Goal: Task Accomplishment & Management: Use online tool/utility

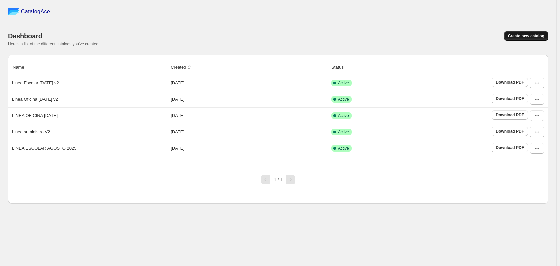
click at [518, 34] on span "Create new catalog" at bounding box center [526, 35] width 36 height 5
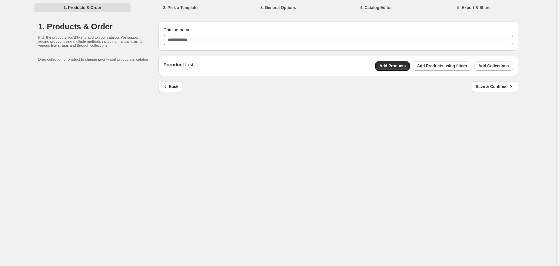
click at [489, 65] on span "Add Collections" at bounding box center [493, 65] width 30 height 5
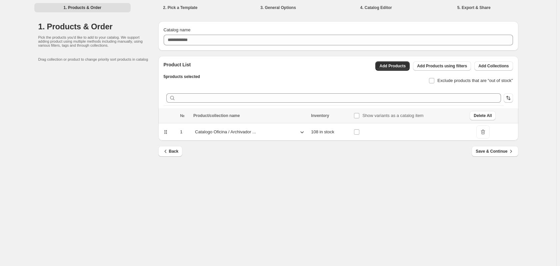
click at [304, 133] on icon at bounding box center [302, 132] width 7 height 7
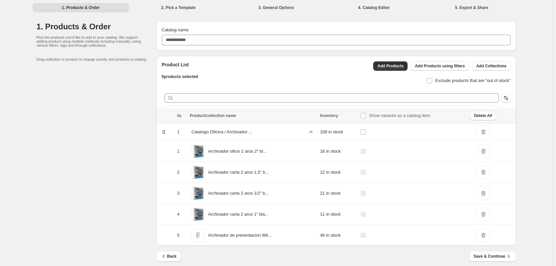
click at [314, 134] on icon at bounding box center [311, 132] width 7 height 7
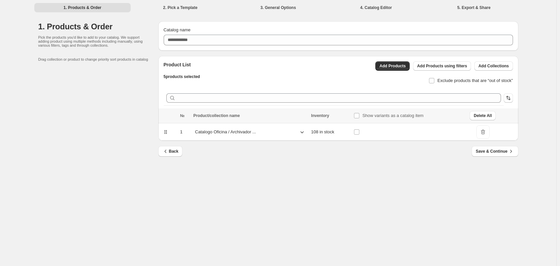
click at [314, 134] on td "108 in stock" at bounding box center [330, 132] width 43 height 18
click at [482, 152] on span "Save & Continue" at bounding box center [494, 151] width 38 height 7
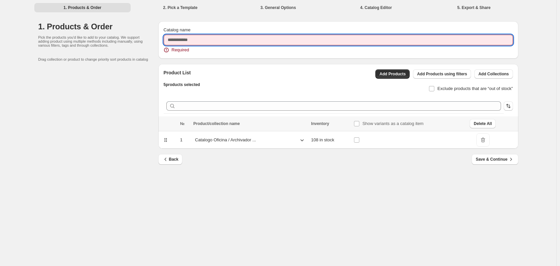
click at [262, 42] on input "Catalog name" at bounding box center [338, 40] width 349 height 11
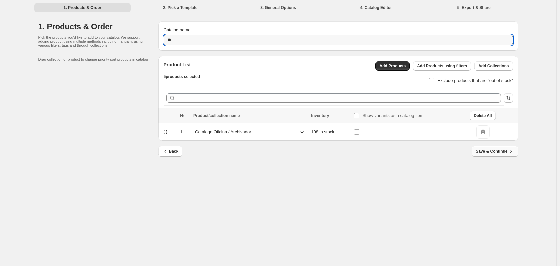
type input "**"
click at [500, 152] on span "Save & Continue" at bounding box center [494, 151] width 38 height 7
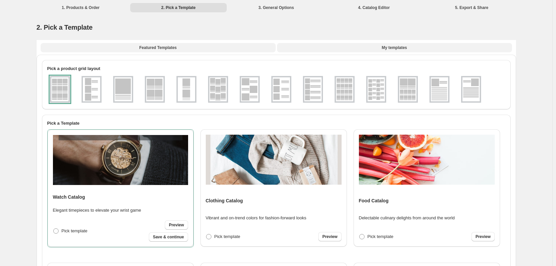
click at [404, 49] on span "My templates" at bounding box center [394, 47] width 25 height 5
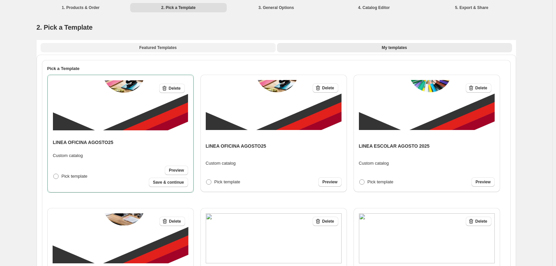
click at [172, 49] on span "Featured Templates" at bounding box center [157, 47] width 37 height 5
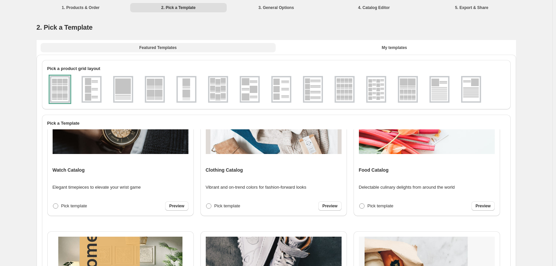
scroll to position [100, 0]
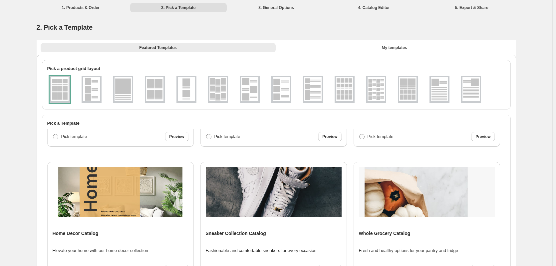
click at [254, 201] on img at bounding box center [274, 192] width 136 height 50
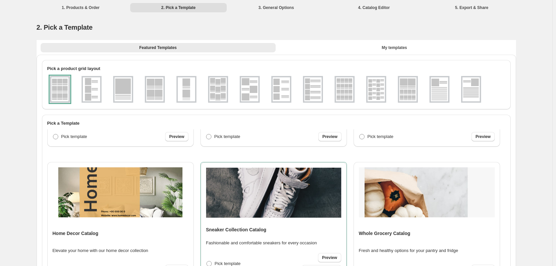
scroll to position [167, 0]
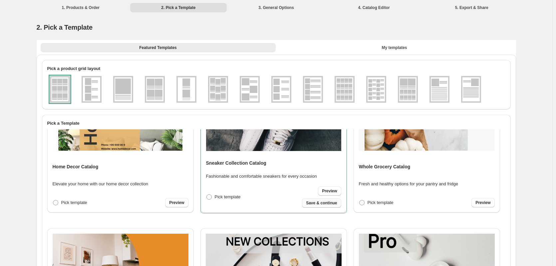
click at [320, 204] on span "Save & continue" at bounding box center [321, 202] width 31 height 5
select select "**********"
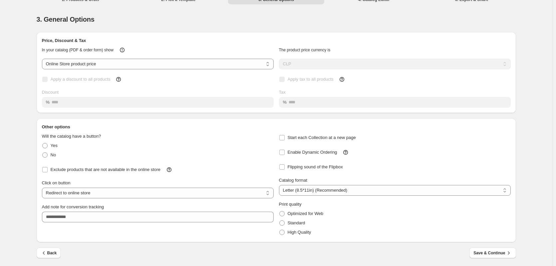
scroll to position [9, 0]
click at [508, 254] on icon "button" at bounding box center [509, 252] width 7 height 7
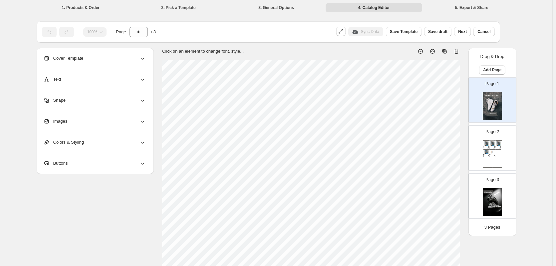
click at [489, 140] on div "Page 2 Sneaker Collection Catalog Archivador oficio 2 aros 2" blanco wilson jon…" at bounding box center [490, 145] width 42 height 45
type input "*"
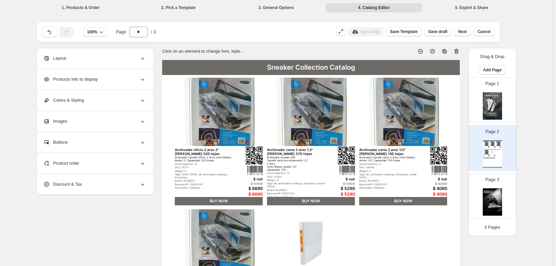
click at [115, 81] on div "Products info to display" at bounding box center [94, 79] width 103 height 21
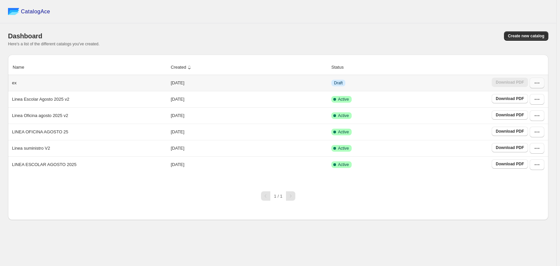
click at [533, 87] on button "button" at bounding box center [536, 83] width 15 height 11
click at [535, 140] on span "Edit" at bounding box center [536, 143] width 34 height 7
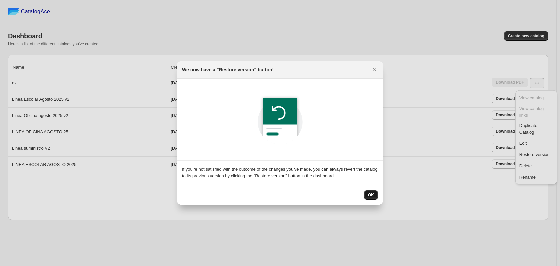
click at [370, 194] on span "OK" at bounding box center [371, 194] width 6 height 5
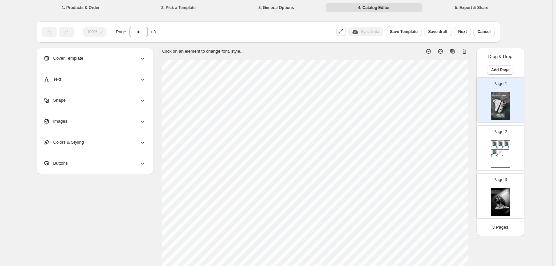
scroll to position [167, 0]
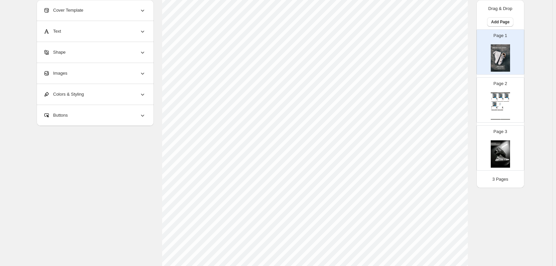
click at [485, 103] on div "Page 2 Sneaker Collection Catalog Archivador oficio 2 aros 2" blanco wilson jon…" at bounding box center [498, 97] width 42 height 45
type input "*"
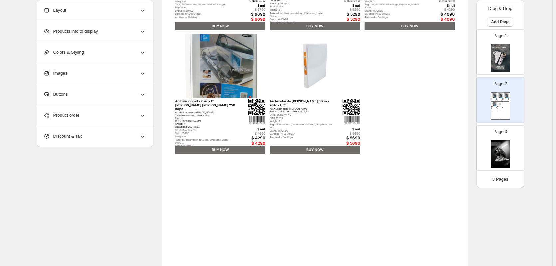
click at [183, 135] on div "Weight: 0" at bounding box center [206, 136] width 62 height 3
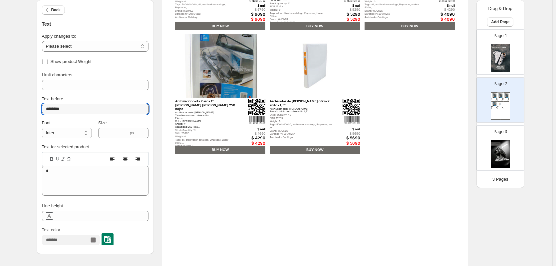
drag, startPoint x: 76, startPoint y: 109, endPoint x: 33, endPoint y: 108, distance: 43.0
click at [33, 108] on div "**********" at bounding box center [273, 81] width 485 height 464
click at [57, 11] on span "Back" at bounding box center [56, 9] width 10 height 5
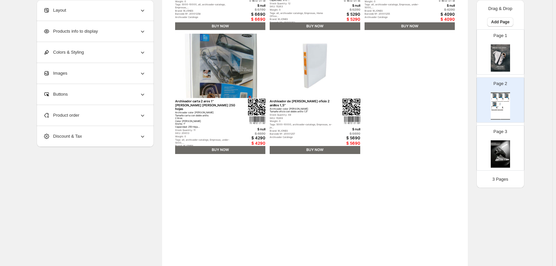
click at [78, 32] on span "Products info to display" at bounding box center [70, 31] width 55 height 7
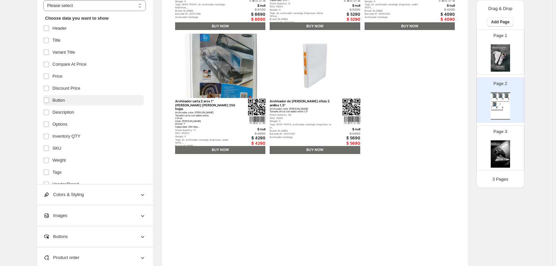
scroll to position [133, 0]
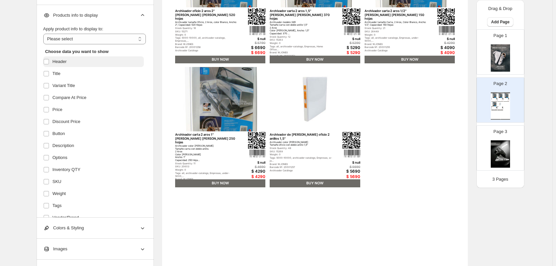
click at [69, 63] on label "Header" at bounding box center [93, 61] width 101 height 11
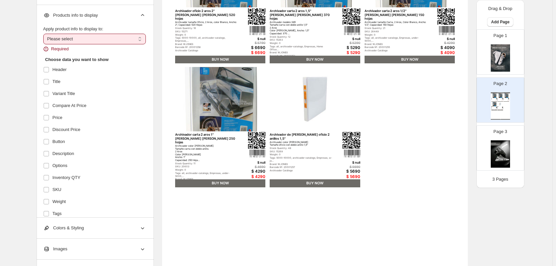
click at [82, 39] on select "**********" at bounding box center [94, 39] width 103 height 11
select select "**********"
click at [45, 34] on select "**********" at bounding box center [94, 39] width 103 height 11
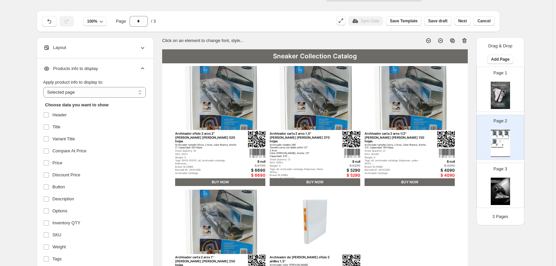
scroll to position [0, 0]
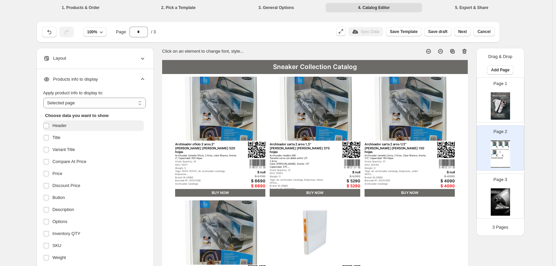
click at [64, 126] on span "Header" at bounding box center [60, 125] width 14 height 7
click at [58, 126] on span "Header" at bounding box center [60, 125] width 14 height 7
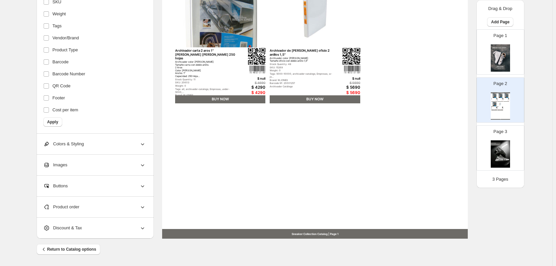
scroll to position [184, 0]
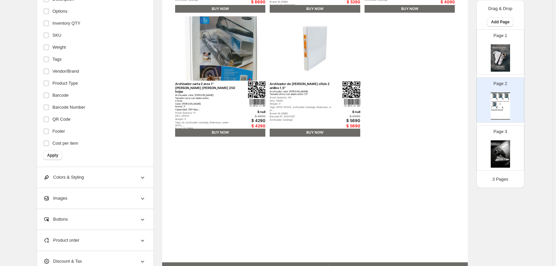
click at [129, 181] on div "Colors & Styling" at bounding box center [94, 177] width 103 height 21
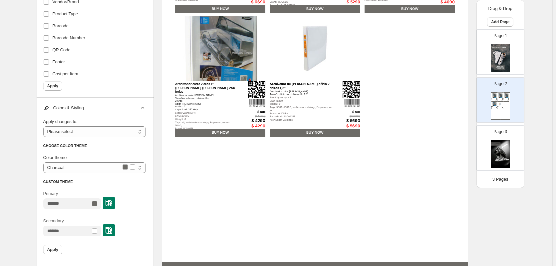
click at [142, 109] on icon at bounding box center [142, 108] width 7 height 7
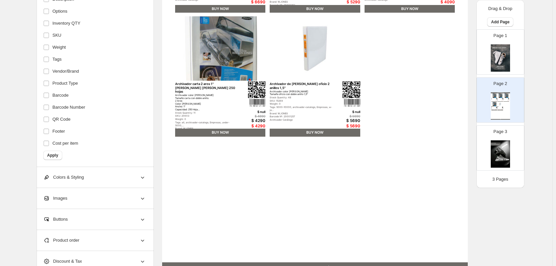
click at [82, 202] on div "Images" at bounding box center [94, 198] width 103 height 21
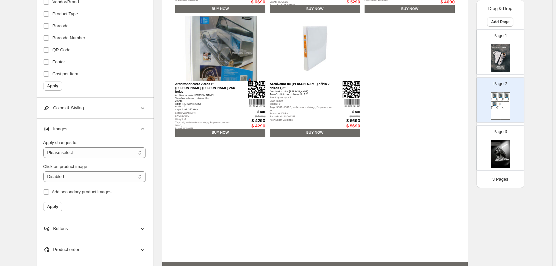
click at [142, 128] on icon at bounding box center [142, 129] width 7 height 7
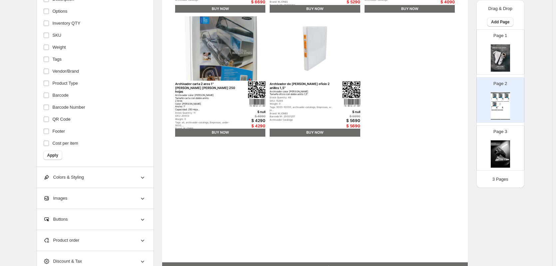
click at [93, 223] on div "Buttons" at bounding box center [94, 219] width 103 height 21
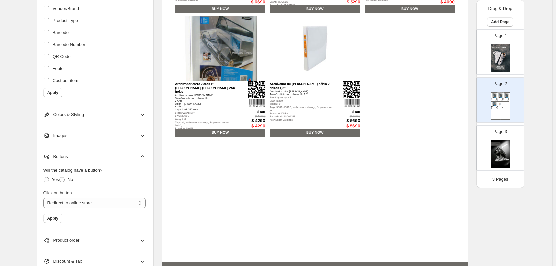
click at [144, 158] on icon at bounding box center [142, 156] width 7 height 7
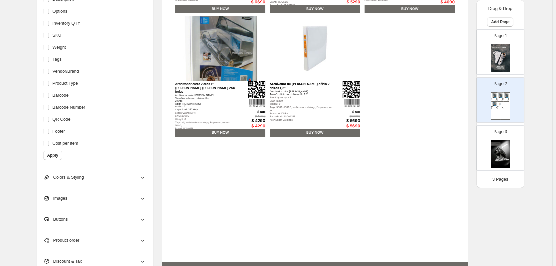
click at [141, 242] on icon at bounding box center [142, 240] width 7 height 7
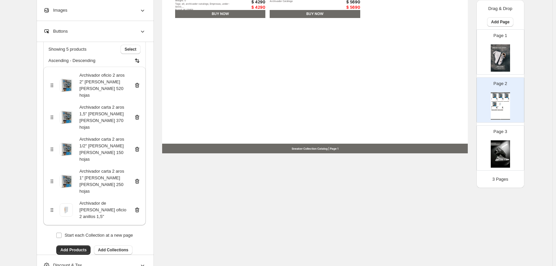
scroll to position [317, 0]
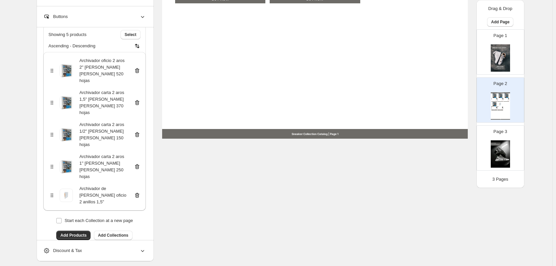
click at [127, 249] on div "Discount & Tax" at bounding box center [94, 250] width 103 height 21
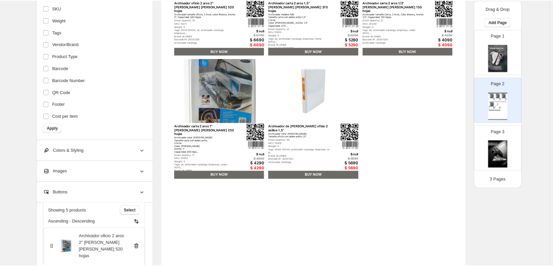
scroll to position [0, 0]
